Goal: Task Accomplishment & Management: Manage account settings

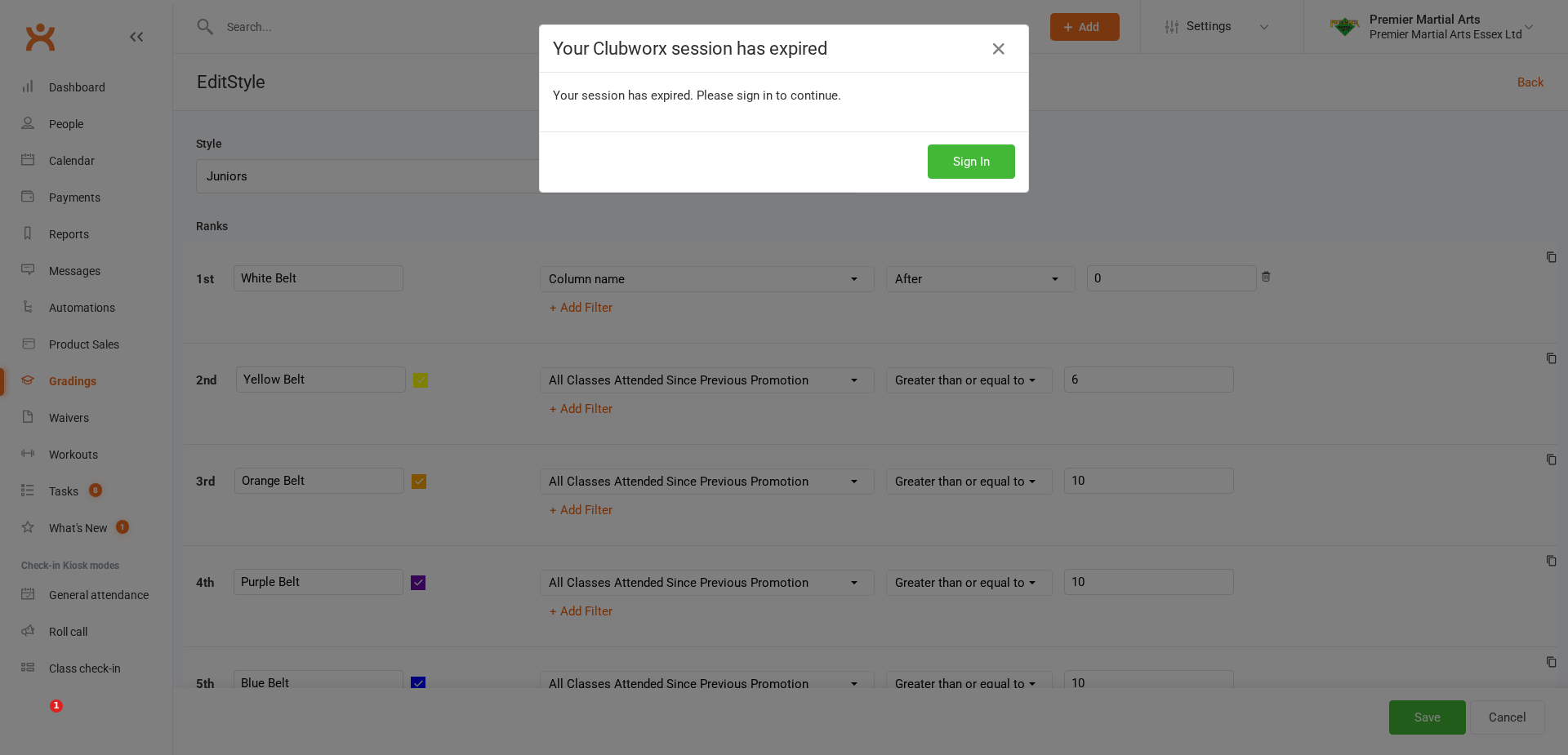
select select ">="
select select "contact_summaries:styles_all_class_attendances_since_last_promotion"
select select ">="
select select "contact_summaries:styles_all_class_attendances_since_last_promotion"
select select ">="
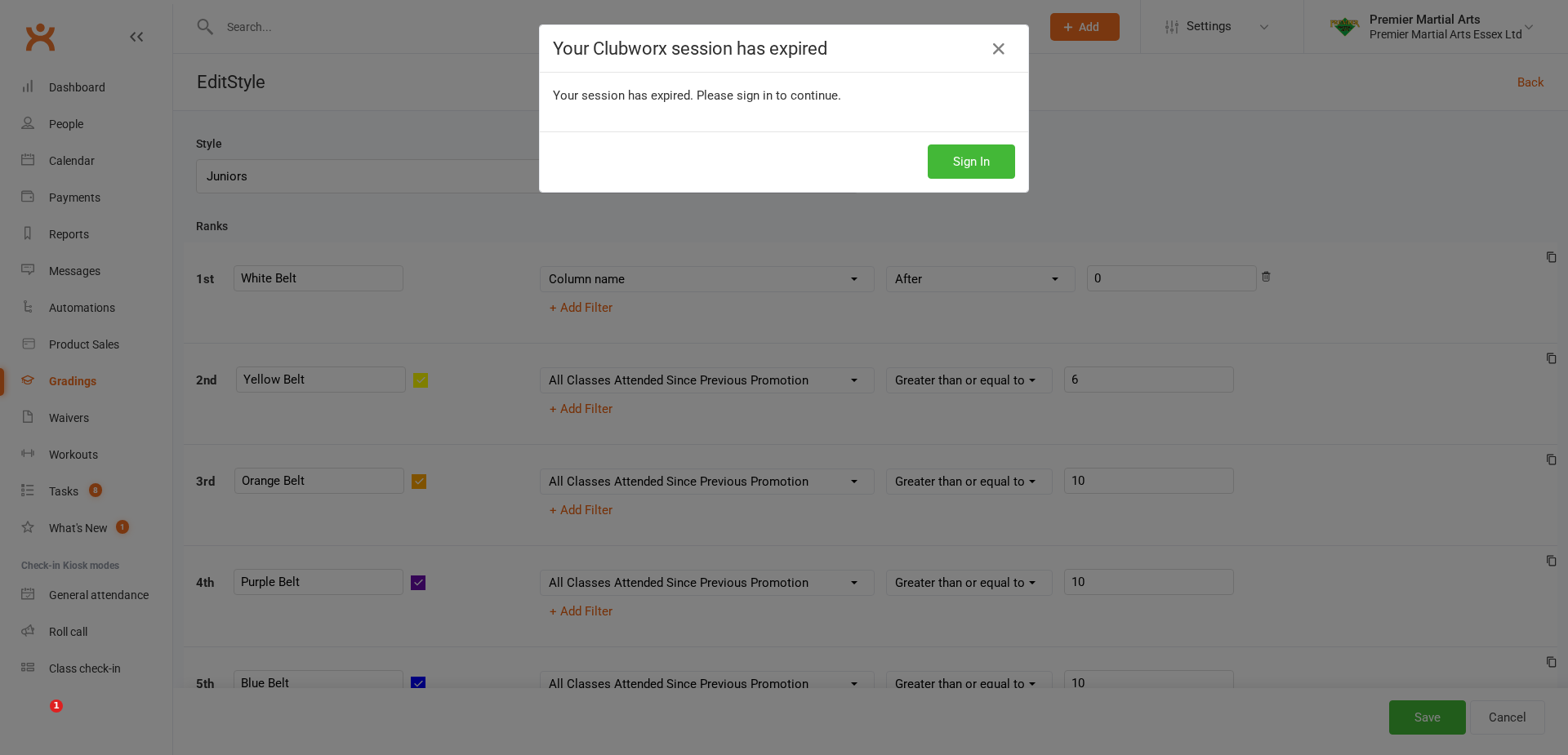
select select "contact_summaries:styles_all_class_attendances_since_last_promotion"
select select ">="
select select "contact_summaries:styles_all_class_attendances_since_last_promotion"
select select ">="
select select "contact_summaries:styles_all_class_attendances_since_last_promotion"
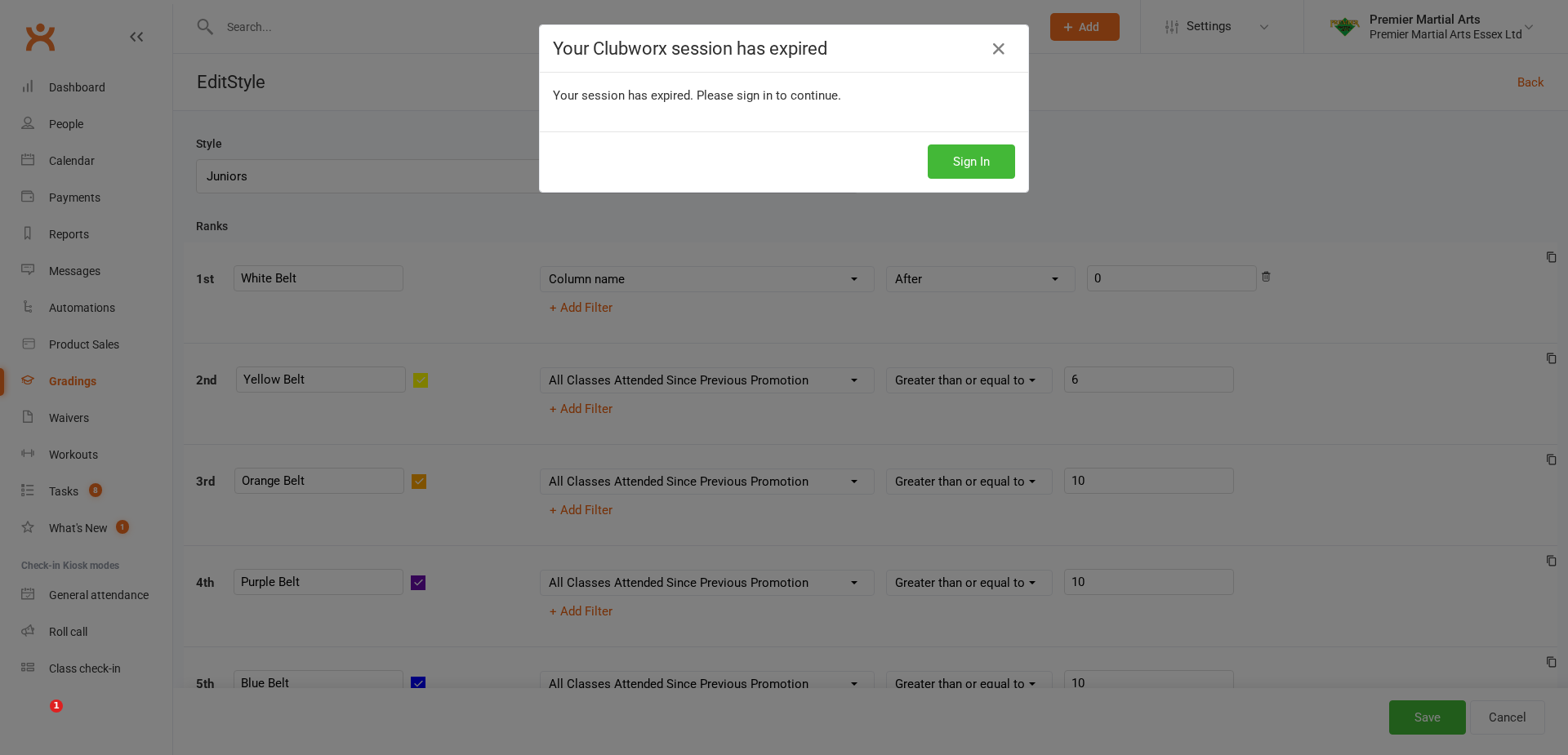
select select ">="
select select "contact_summaries:styles_all_class_attendances_since_last_promotion"
select select ">="
select select "contact_summaries:styles_all_class_attendances_since_last_promotion"
select select ">="
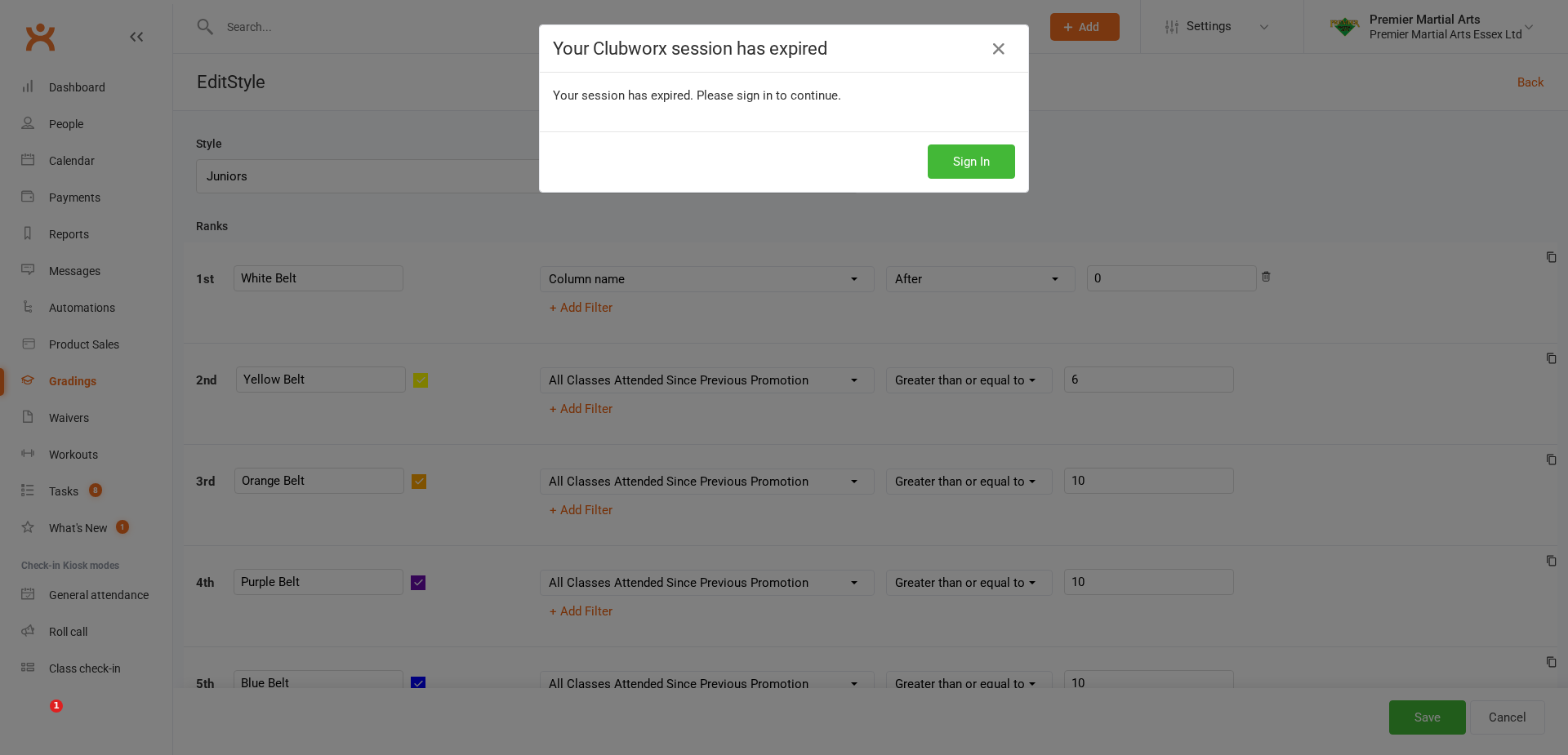
select select "contact_summaries:styles_all_class_attendances_since_last_promotion"
select select ">="
select select "contact_summaries:styles_all_class_attendances_since_last_promotion"
select select ">="
select select "contact_summaries:styles_all_class_attendances_since_last_promotion"
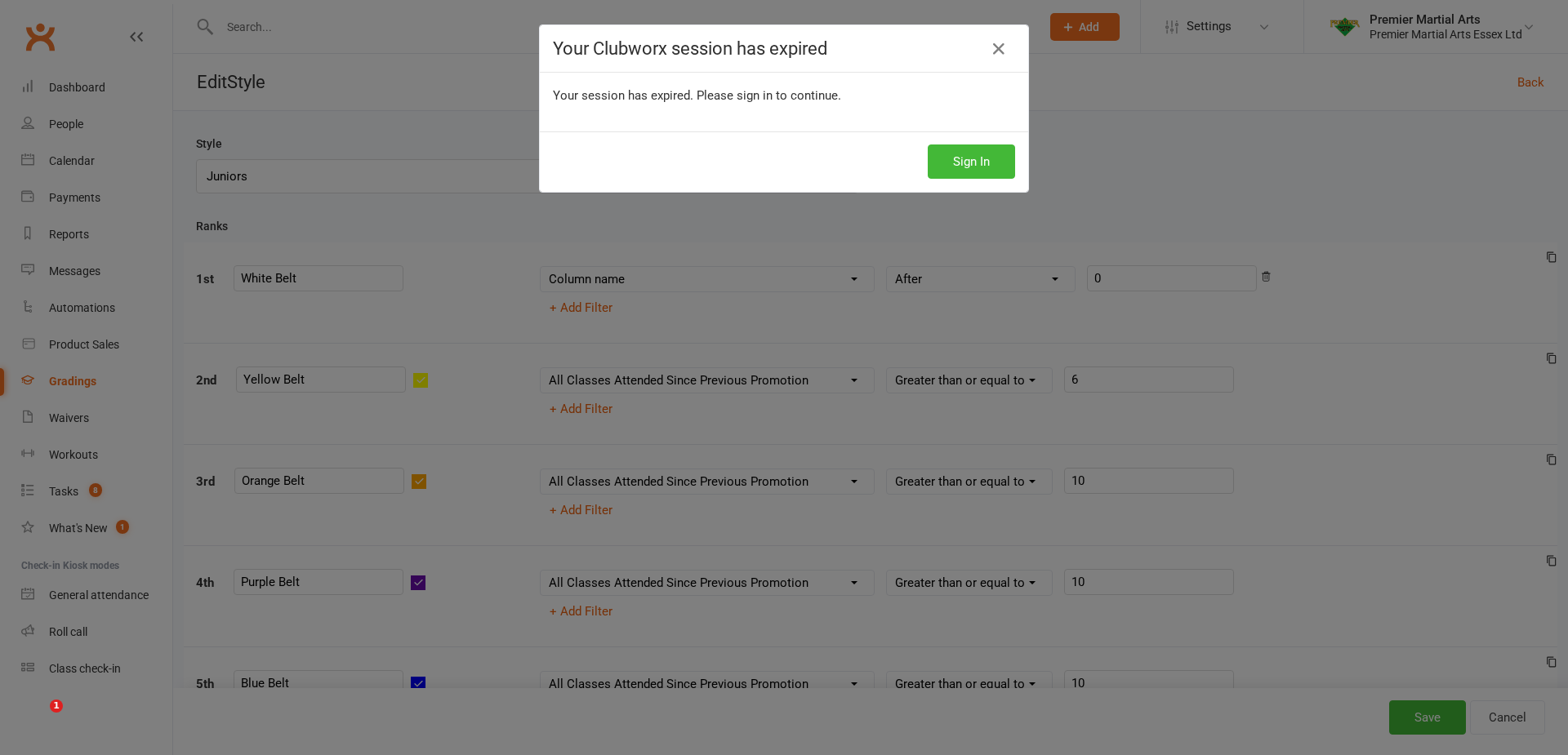
select select ">="
select select "contact_summaries:styles_style_class_attendances_since_last_promotion"
select select ">="
select select "contact_summaries:styles_style_class_attendances_since_last_promotion"
select select ">="
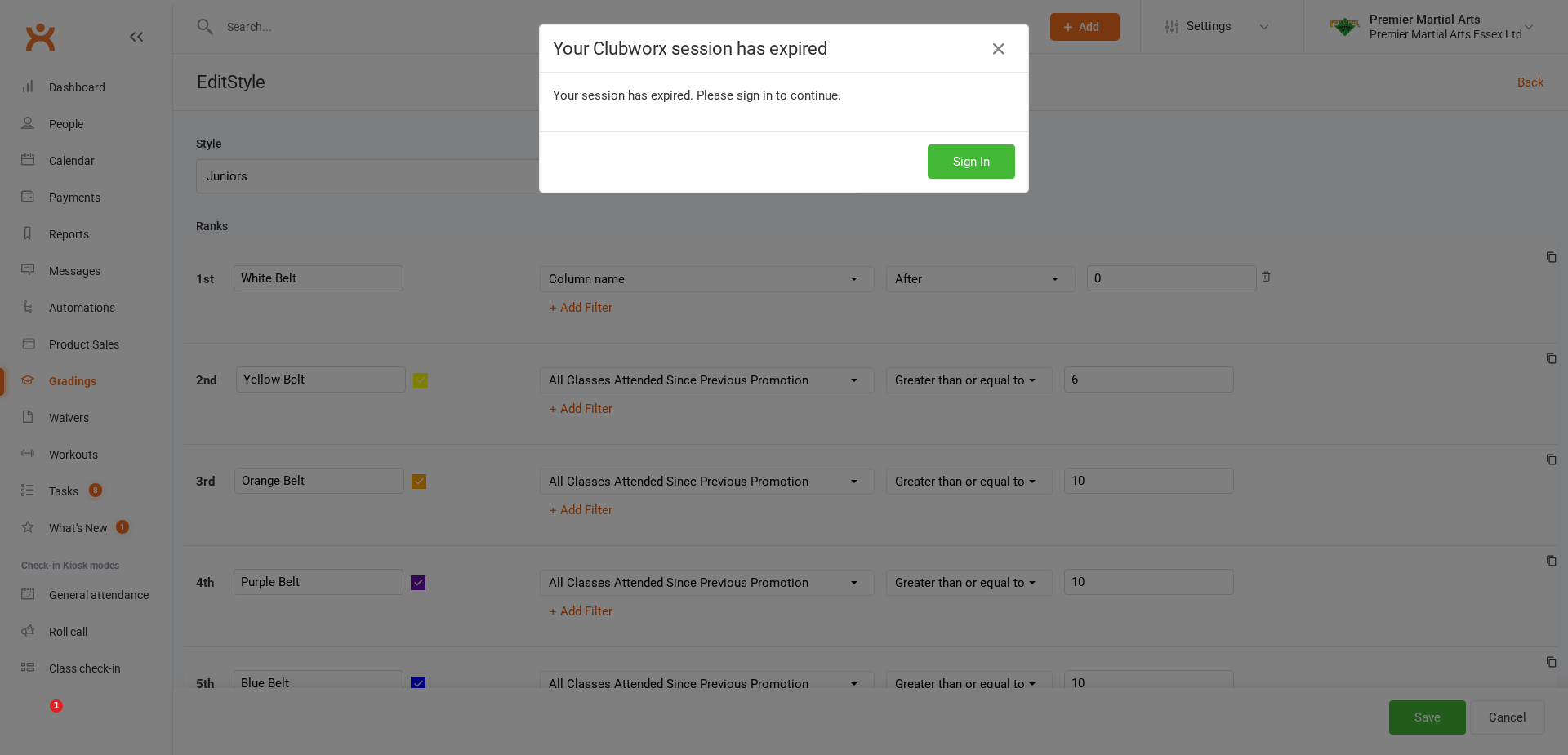
select select "contact_summaries:styles_all_class_attendances_since_last_promotion"
select select ">"
click at [990, 53] on icon at bounding box center [998, 49] width 20 height 20
